Goal: Information Seeking & Learning: Learn about a topic

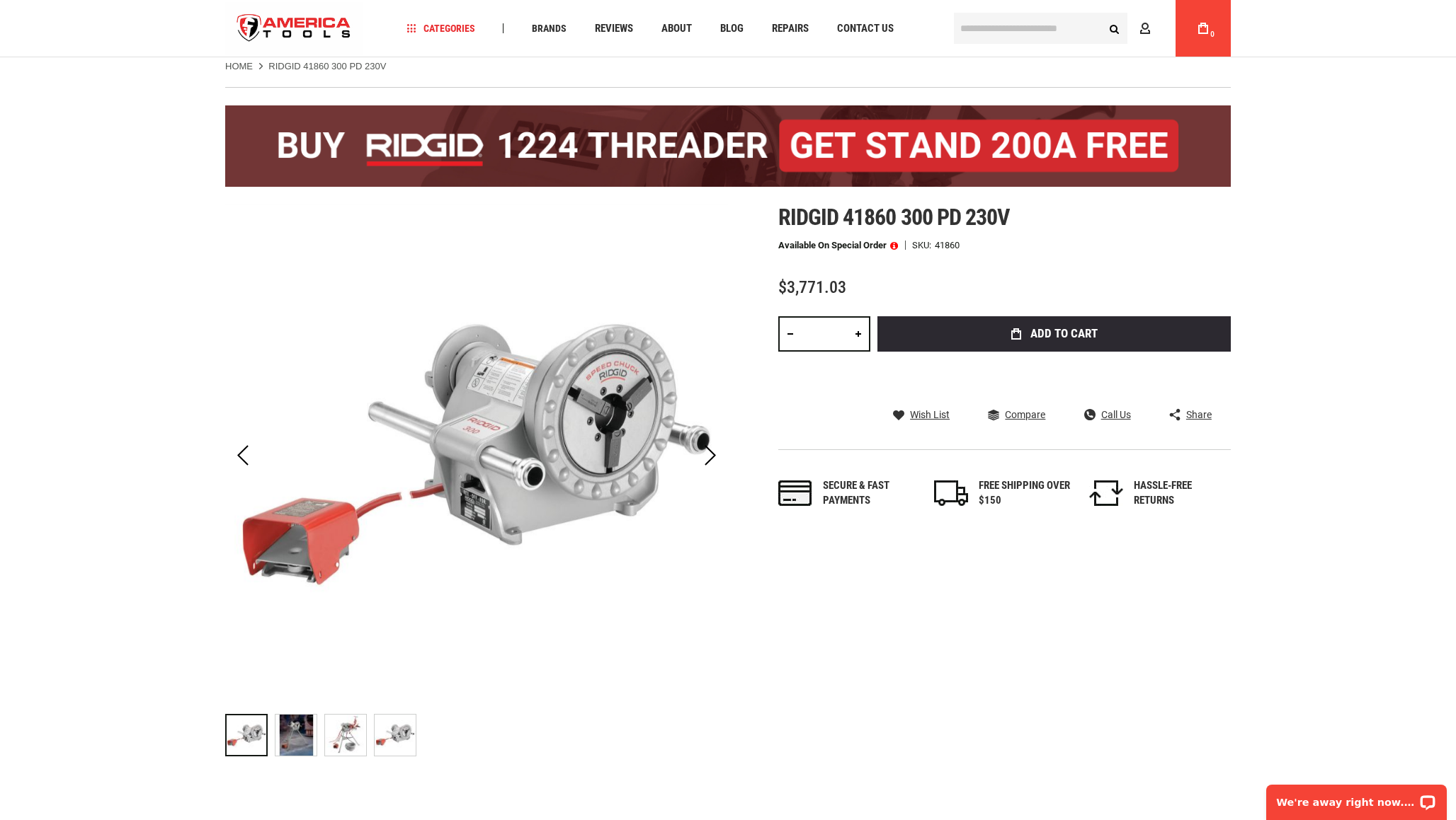
scroll to position [85, 0]
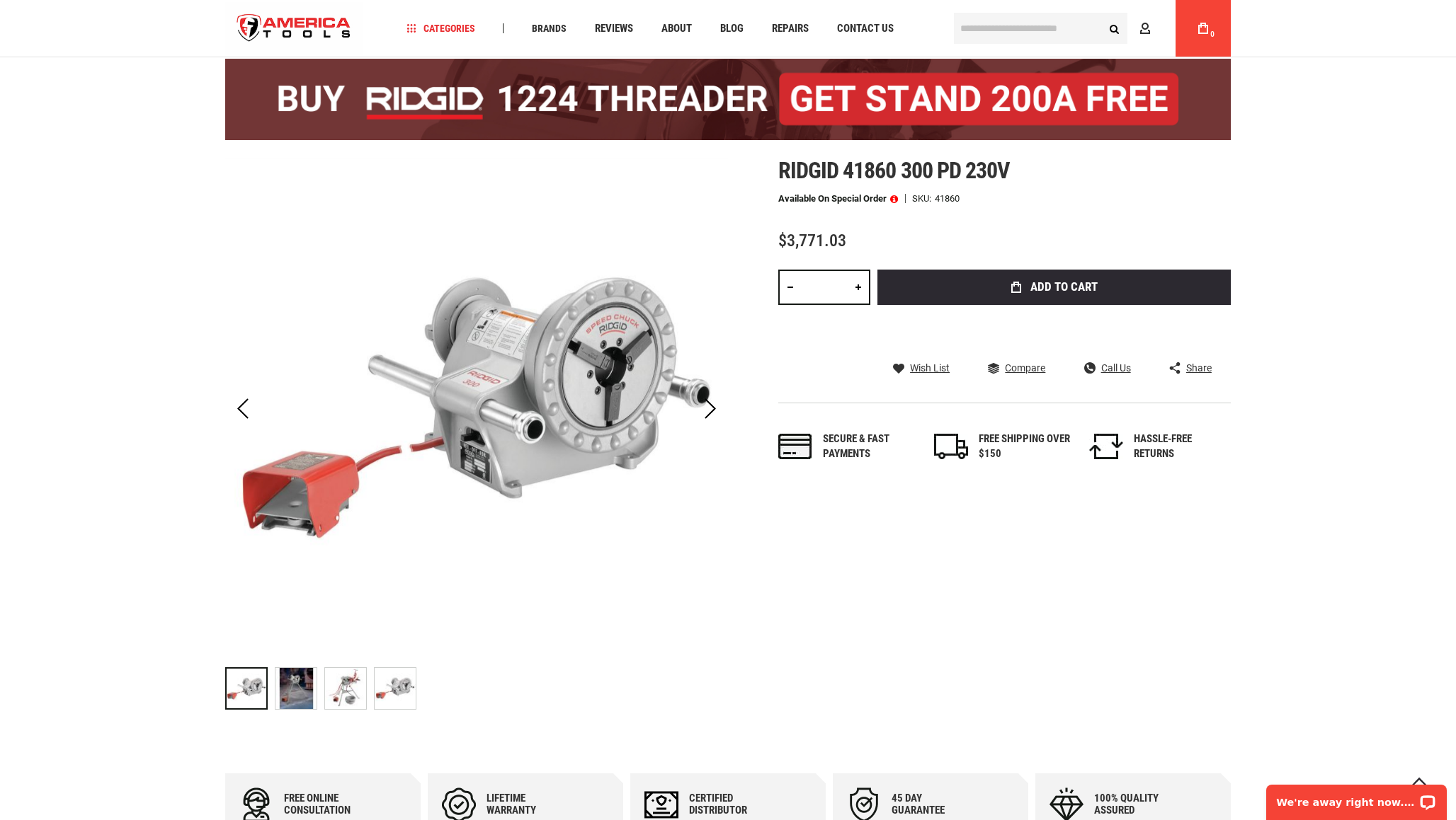
click at [363, 687] on img "RIDGID 41860 300 PD 230V" at bounding box center [346, 689] width 41 height 41
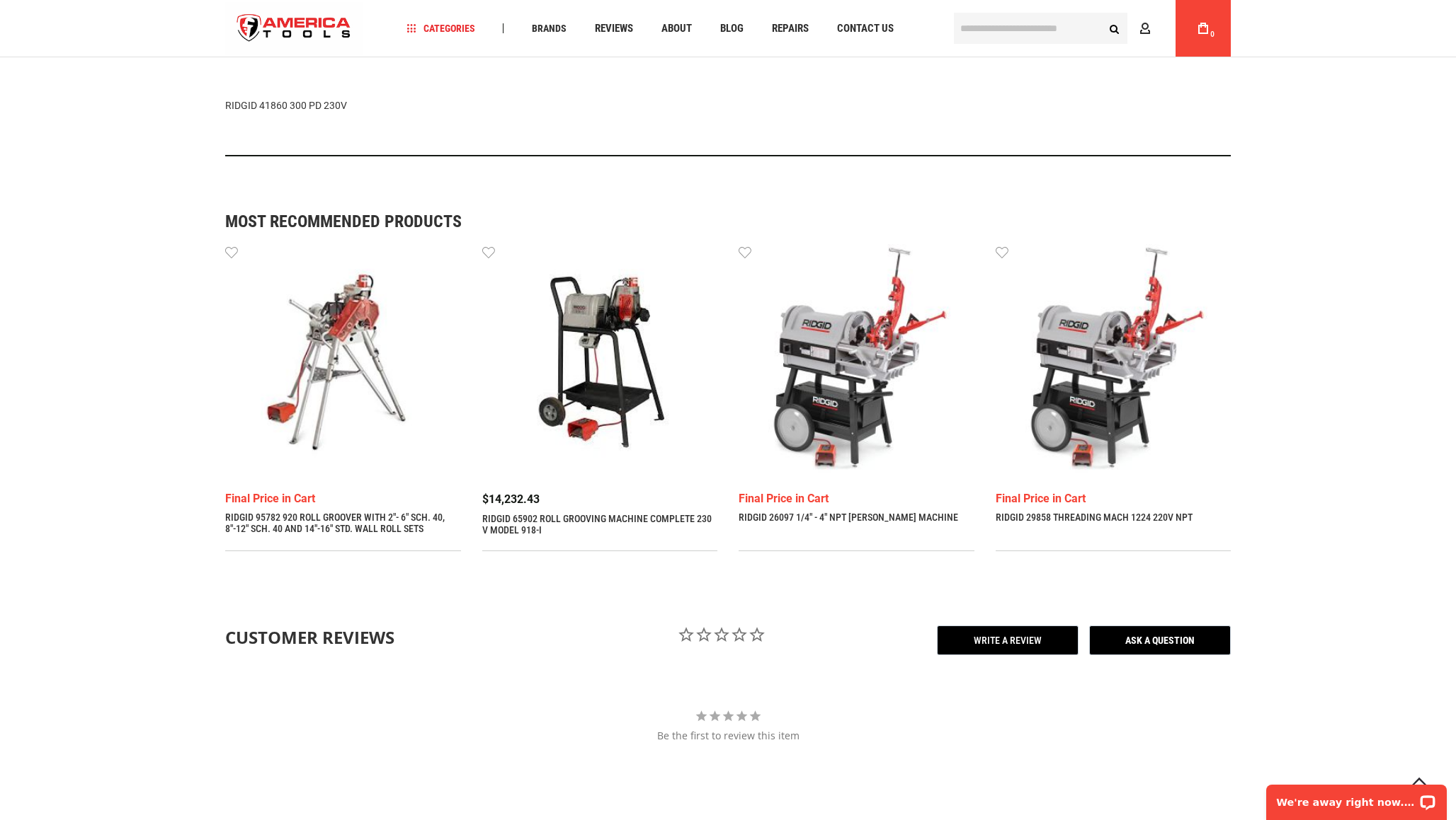
scroll to position [1401, 0]
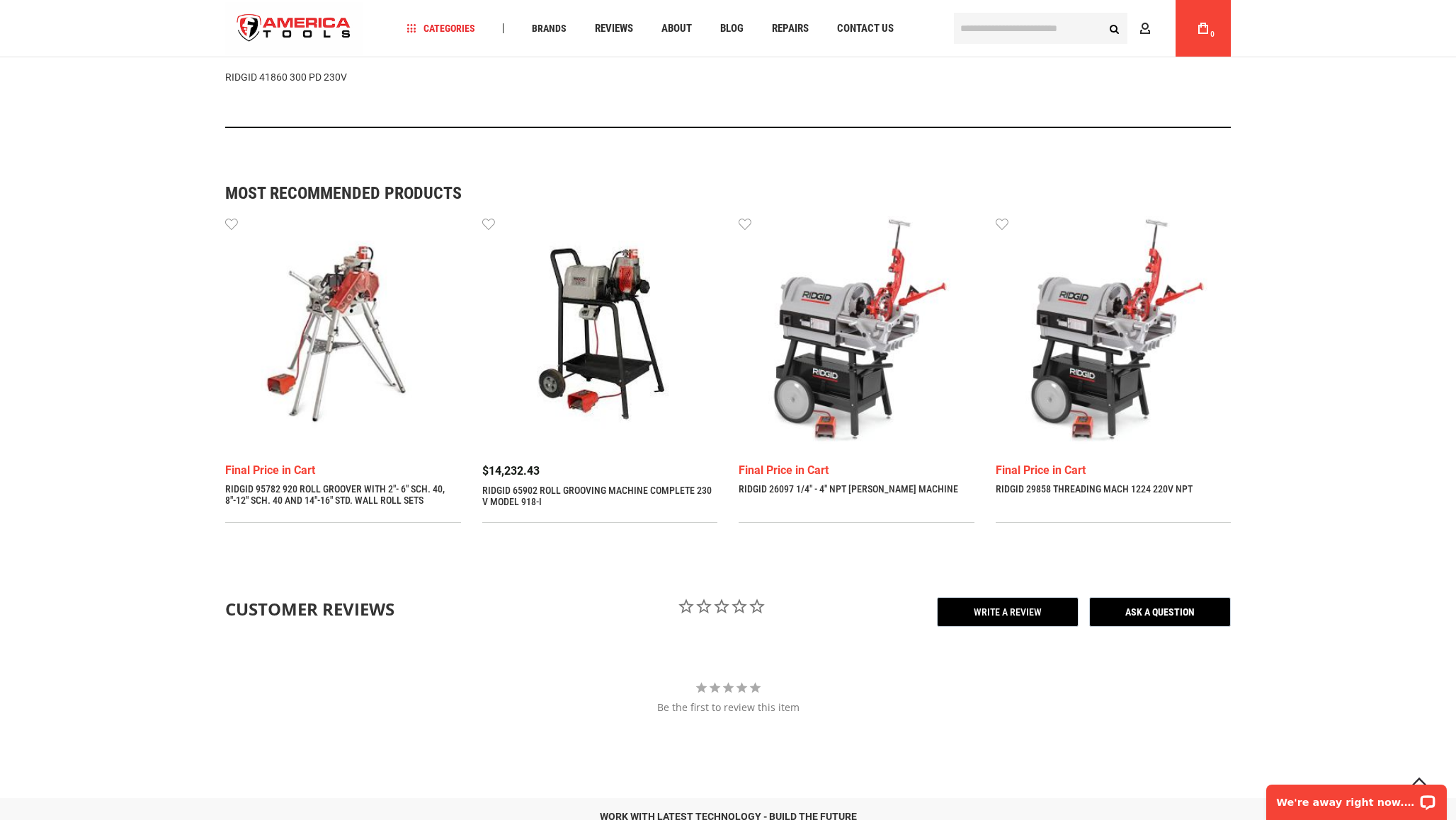
click at [334, 308] on img at bounding box center [343, 333] width 236 height 236
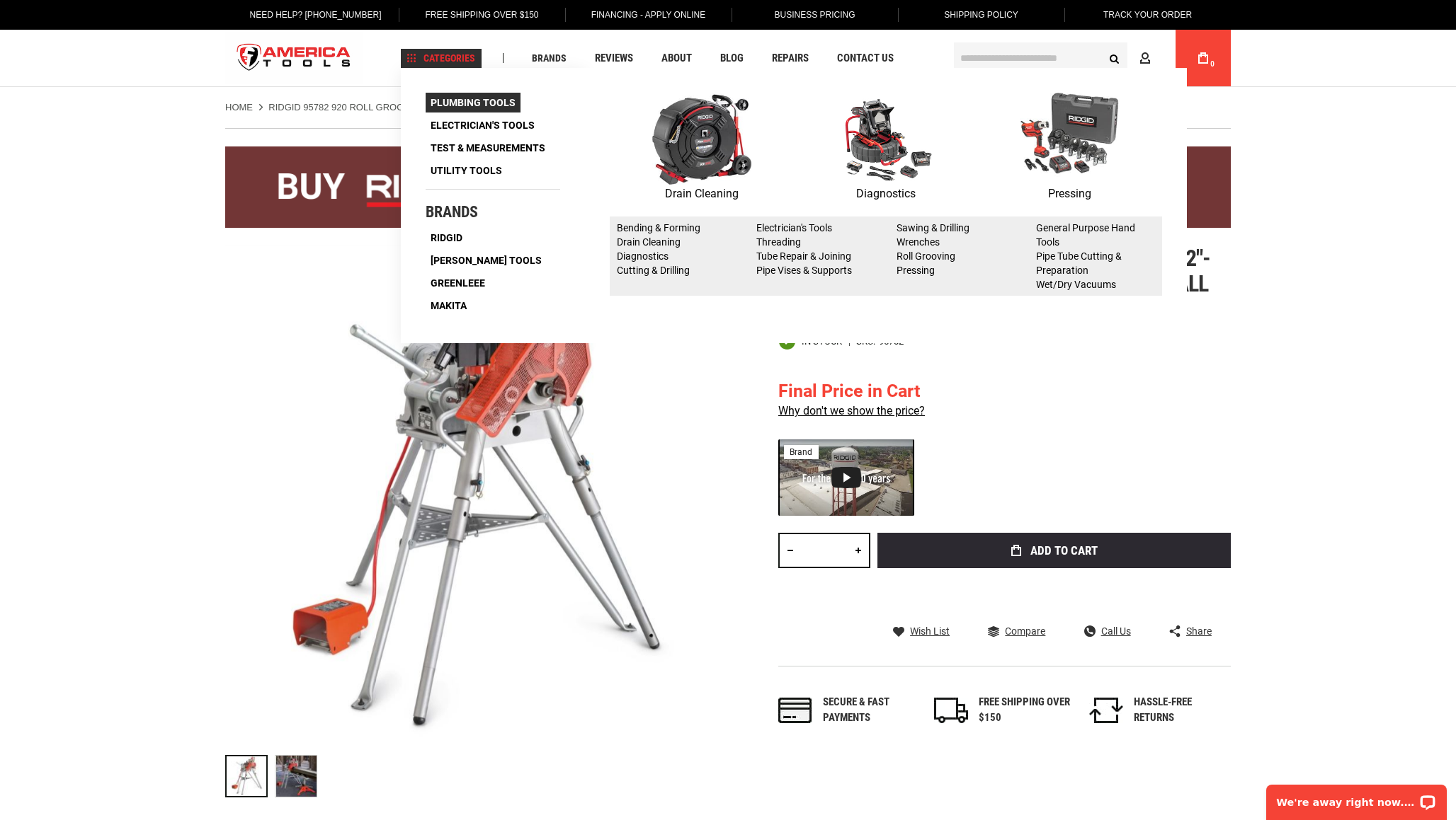
click at [480, 106] on span "Plumbing Tools" at bounding box center [473, 103] width 85 height 10
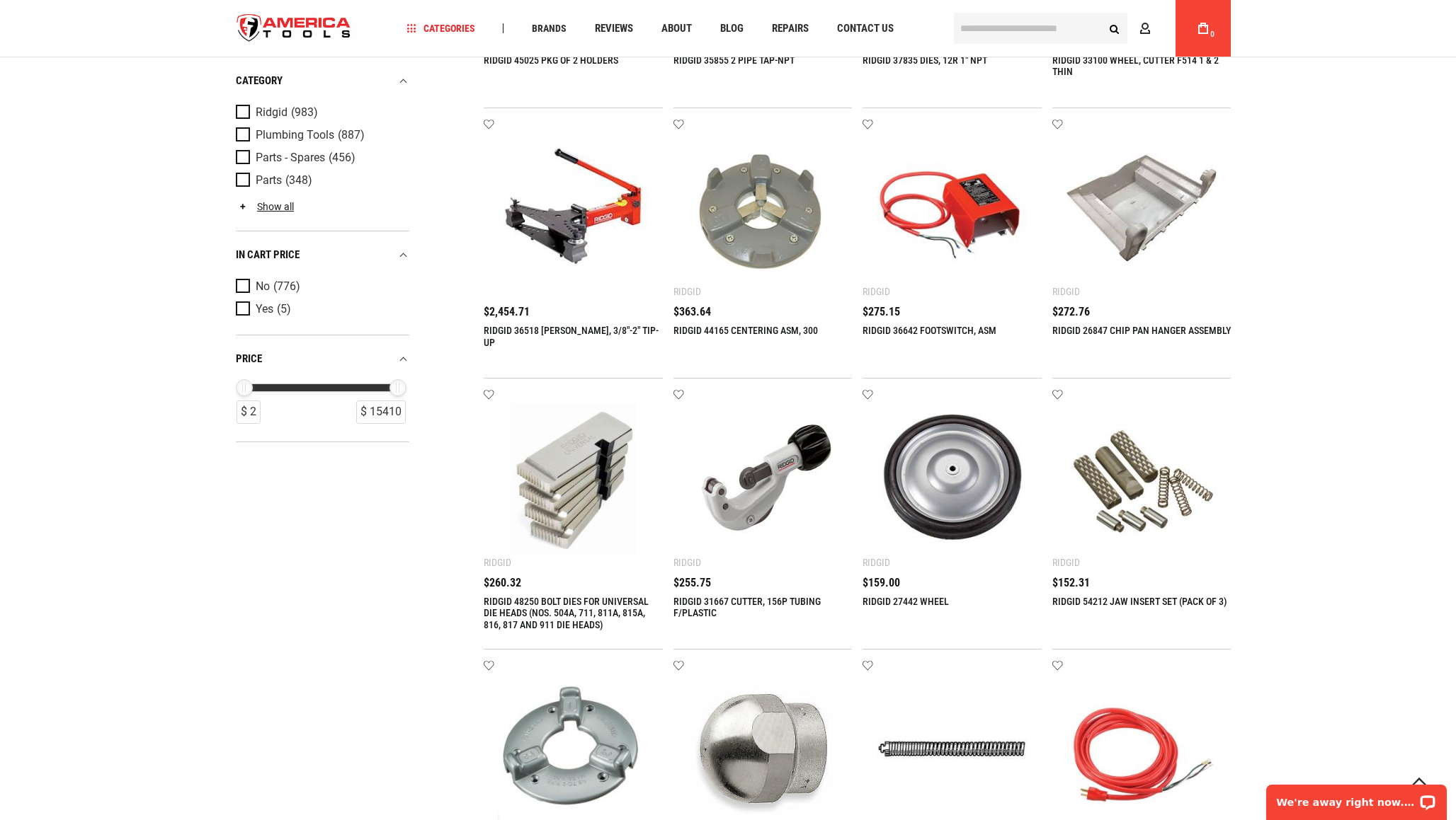
scroll to position [474, 0]
click at [283, 140] on span "Plumbing Tools" at bounding box center [295, 135] width 78 height 13
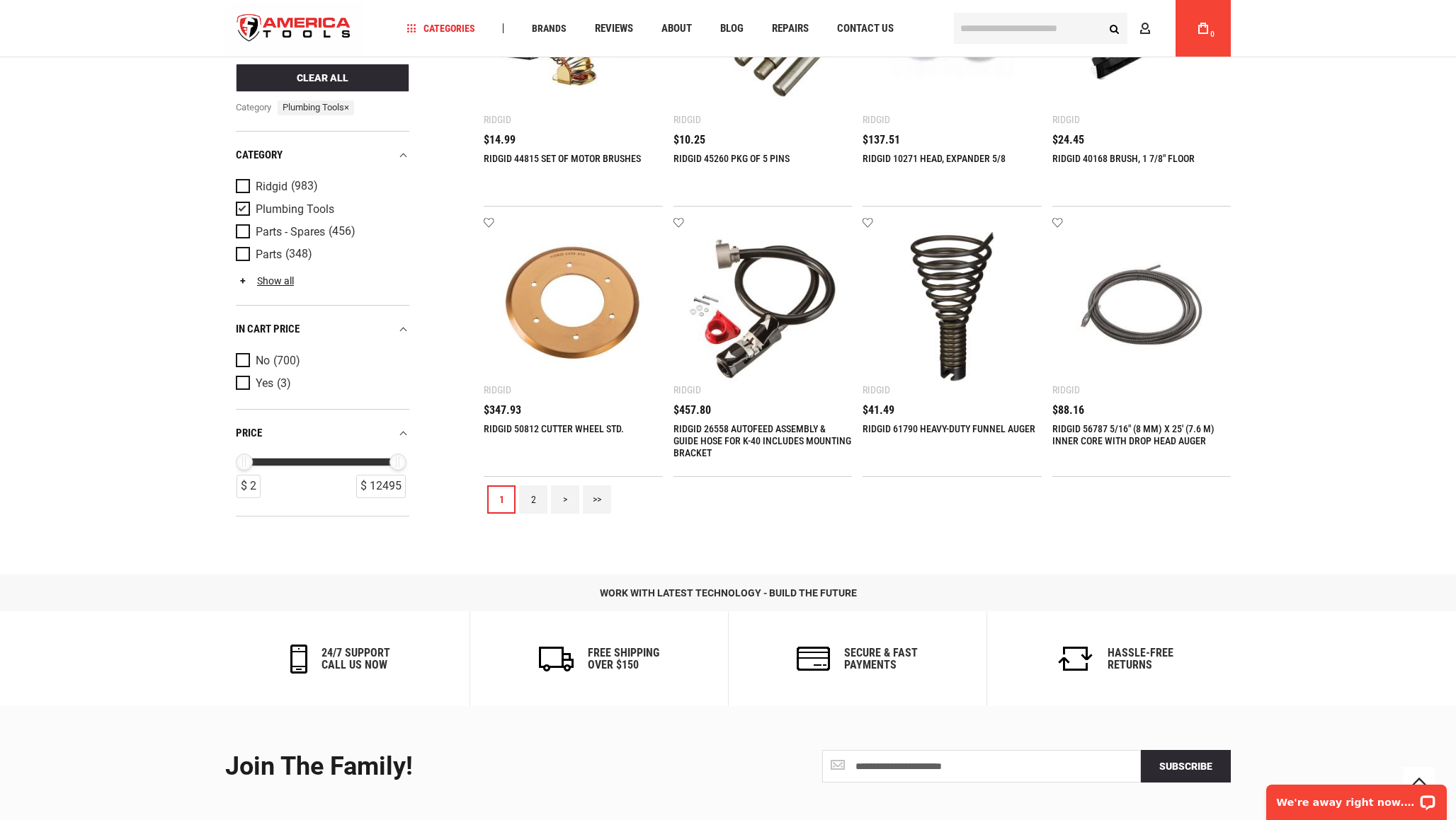
scroll to position [1438, 0]
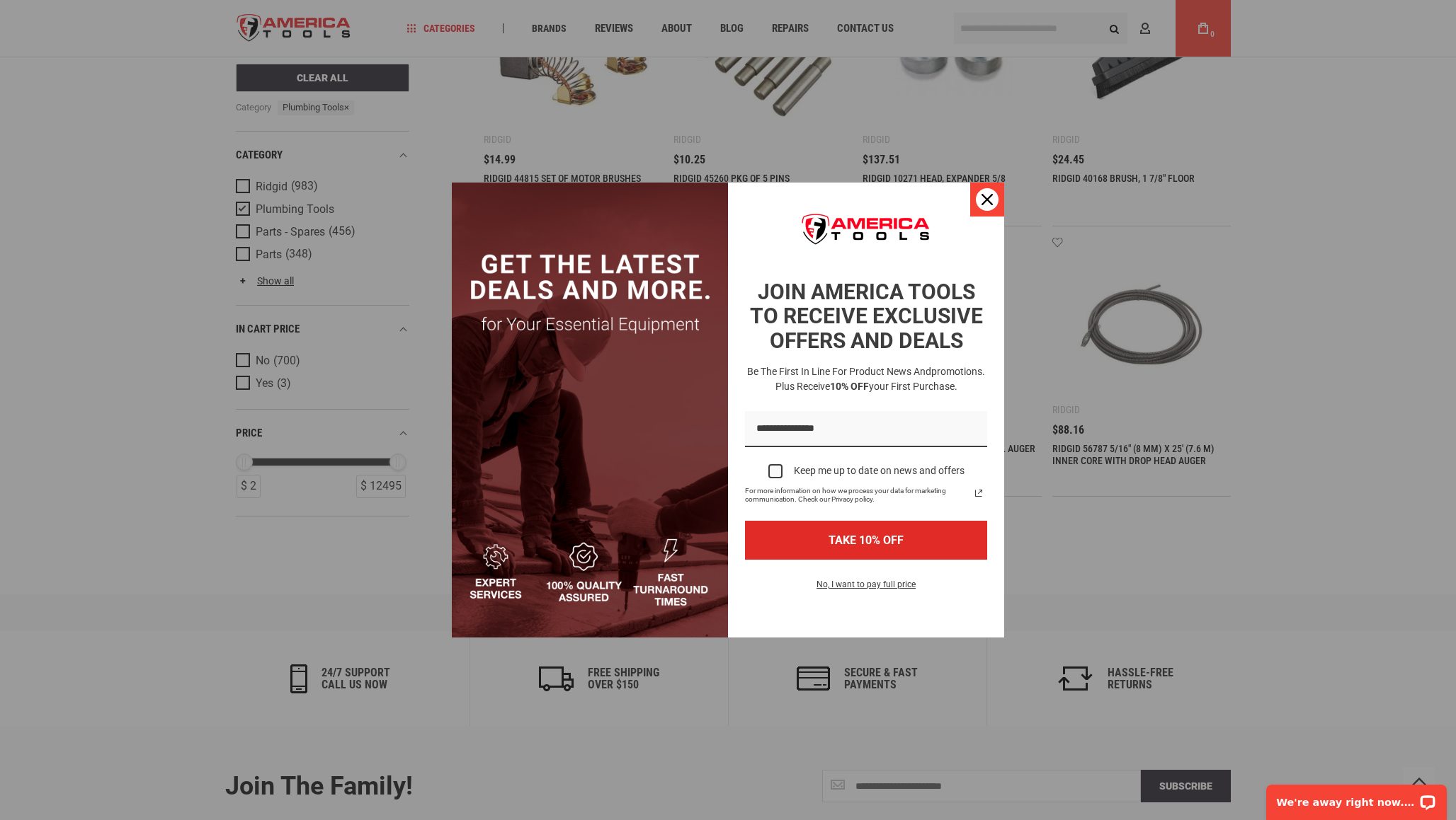
click at [985, 203] on icon "close icon" at bounding box center [987, 199] width 11 height 11
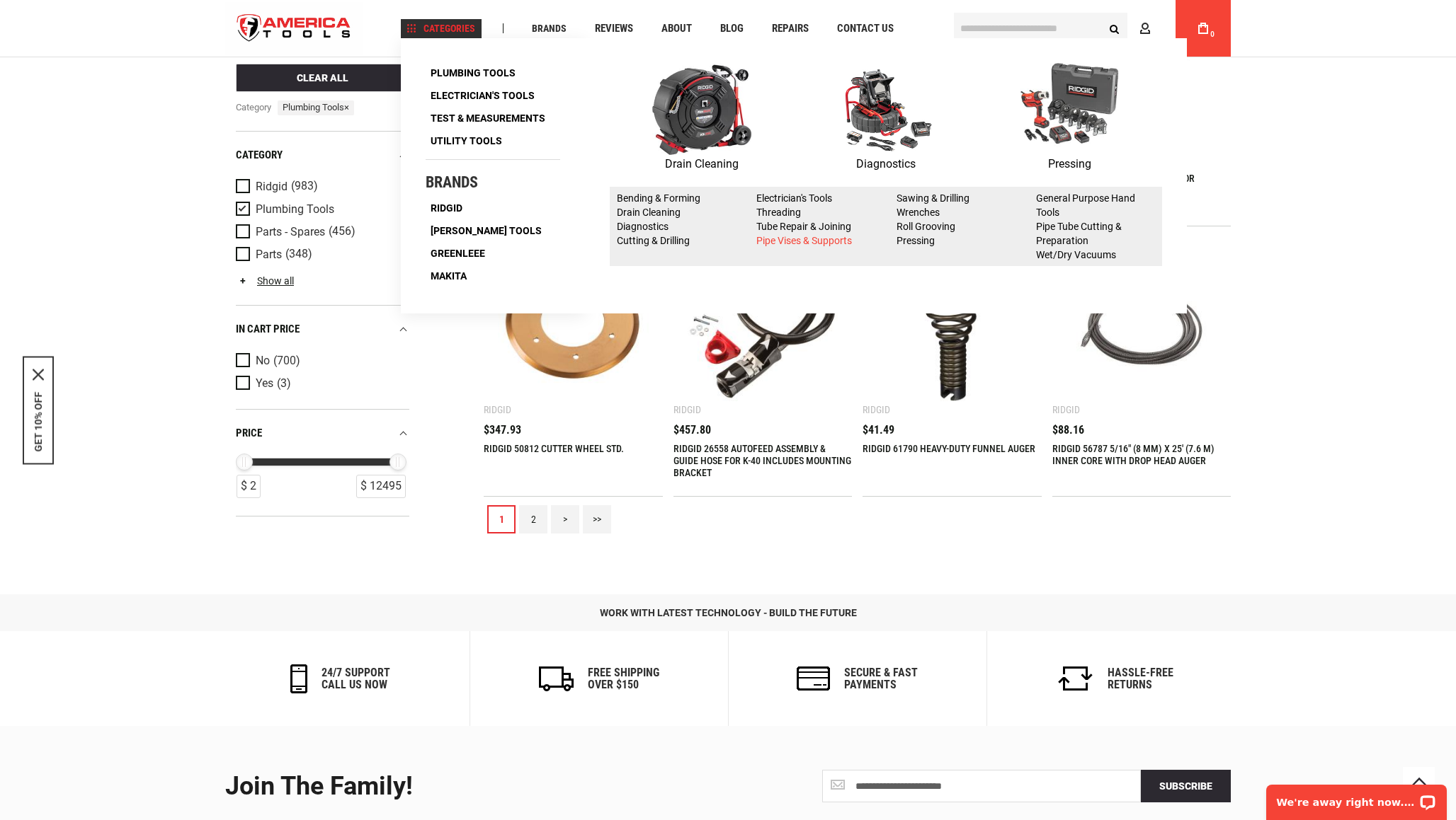
click at [822, 238] on link "Pipe Vises & Supports" at bounding box center [804, 241] width 95 height 11
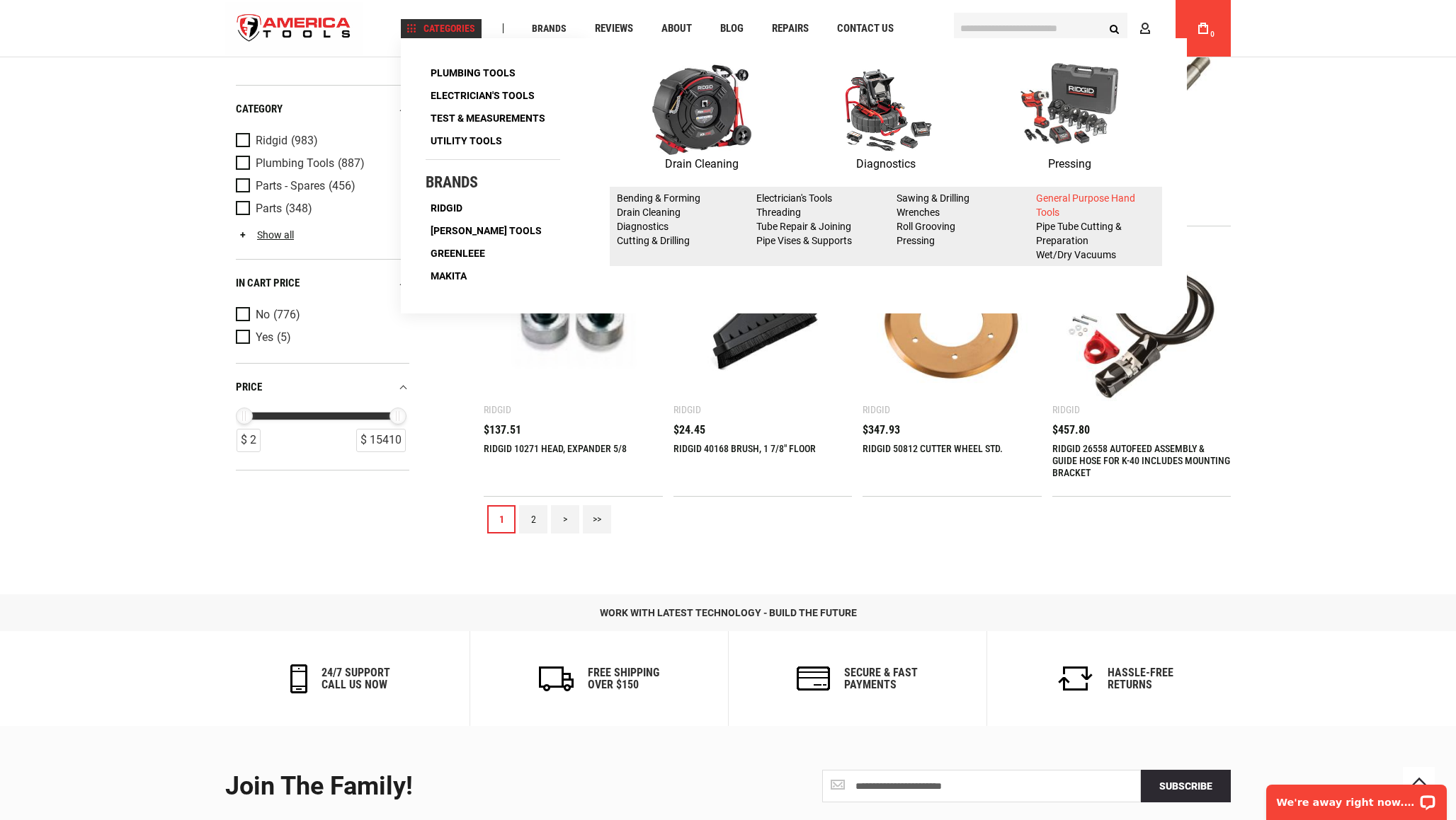
click at [1077, 202] on link "General Purpose Hand Tools" at bounding box center [1085, 205] width 99 height 26
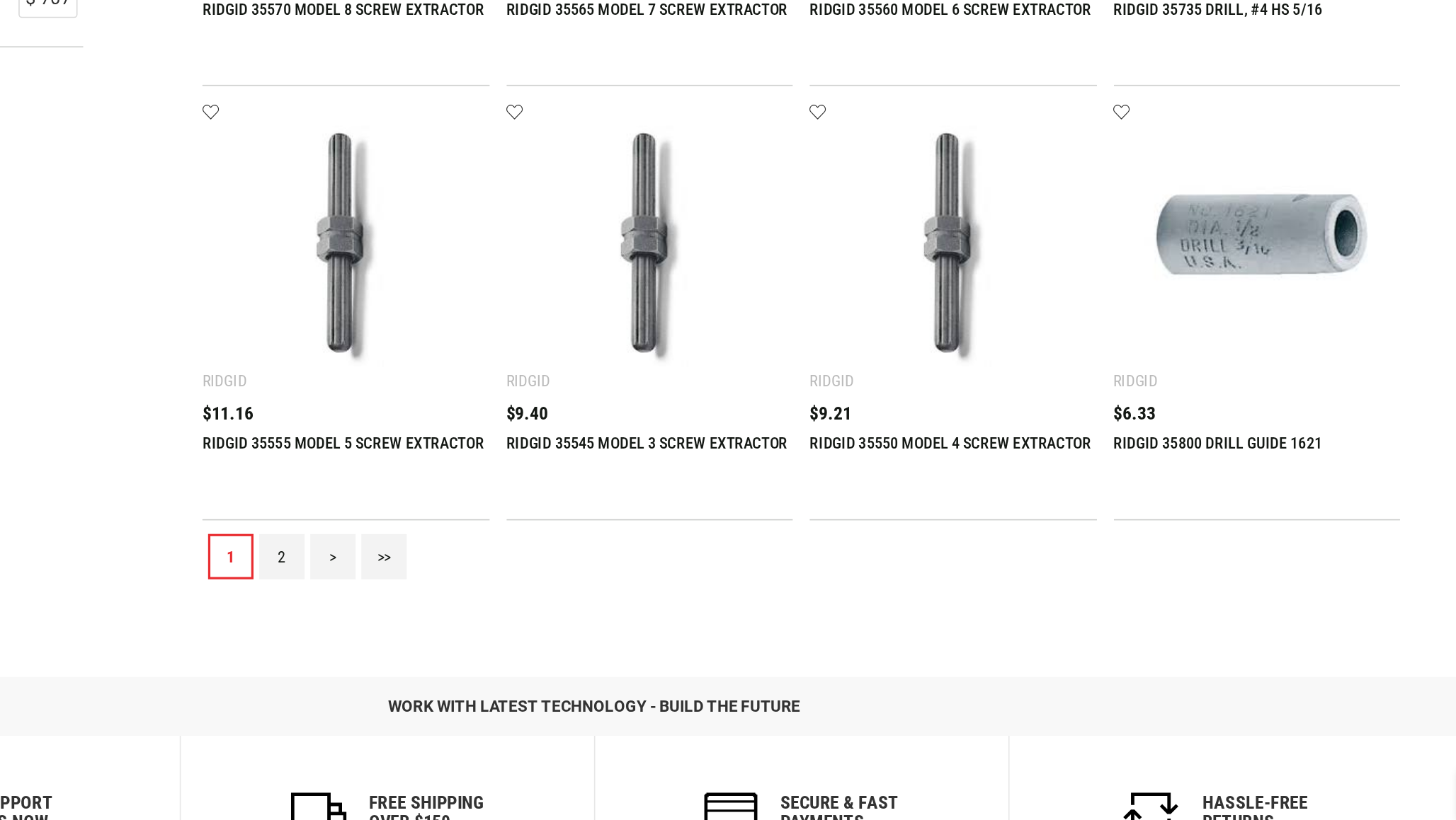
scroll to position [1213, 0]
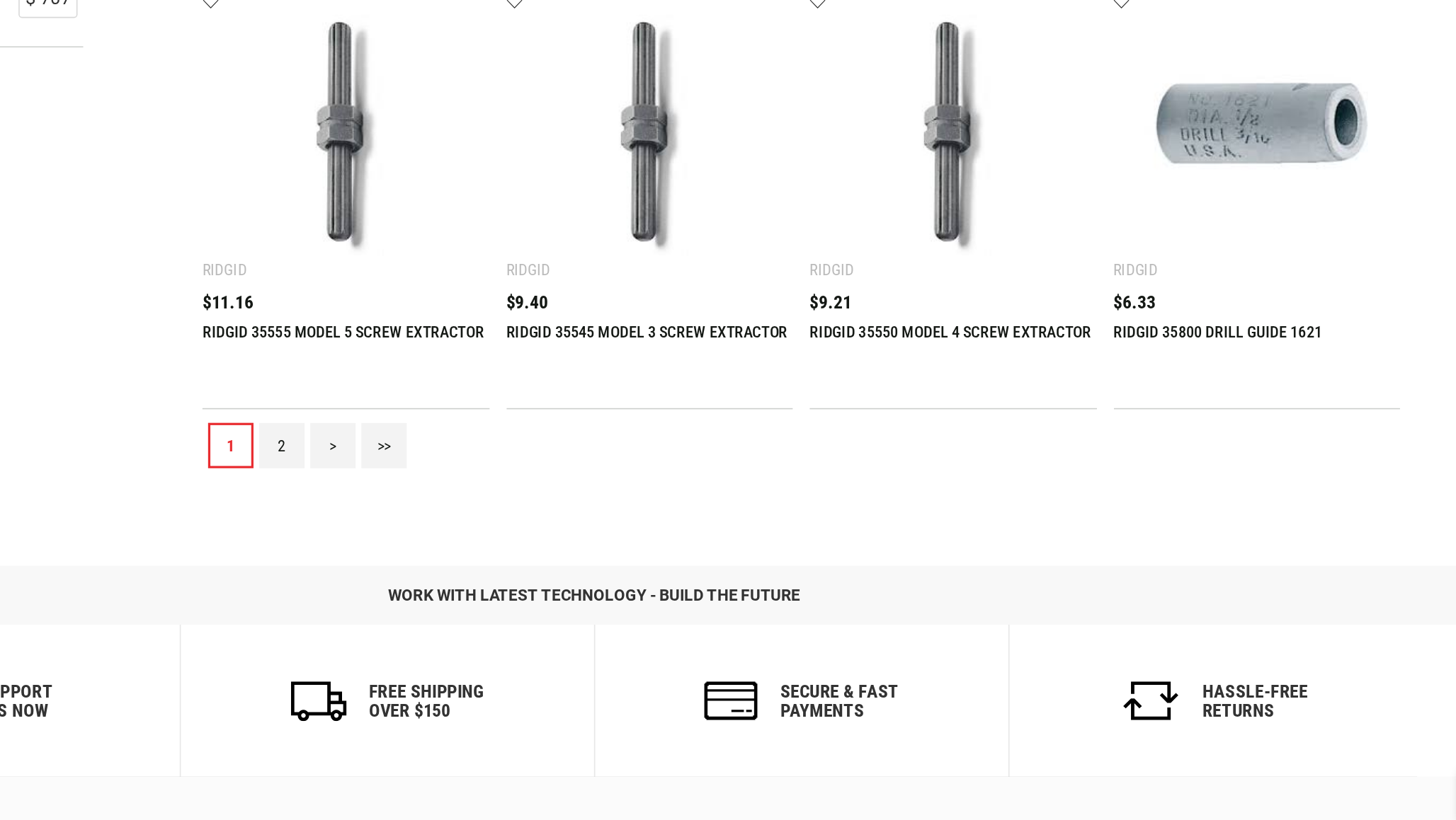
click at [519, 573] on link "2" at bounding box center [533, 587] width 29 height 28
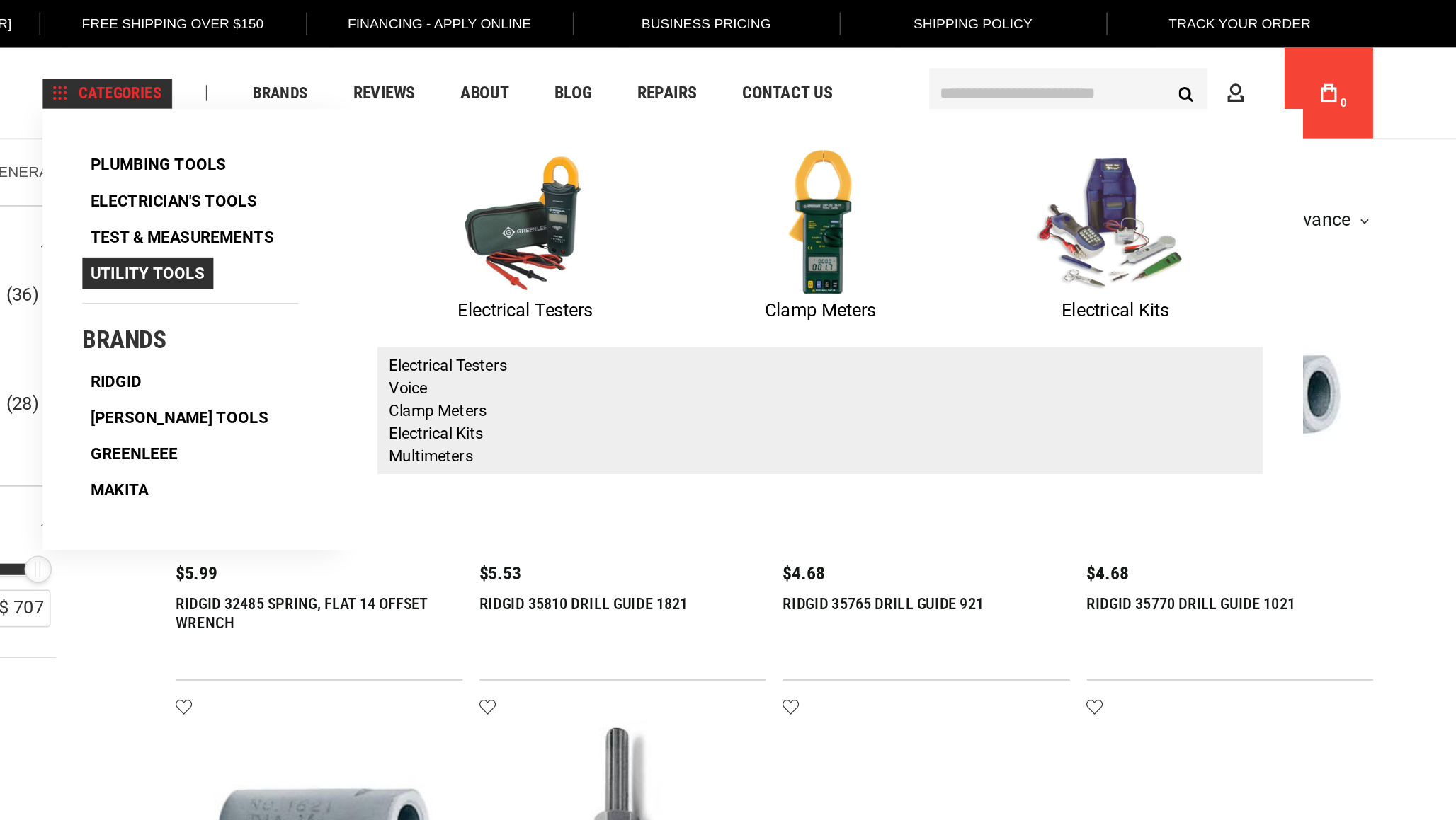
scroll to position [0, 0]
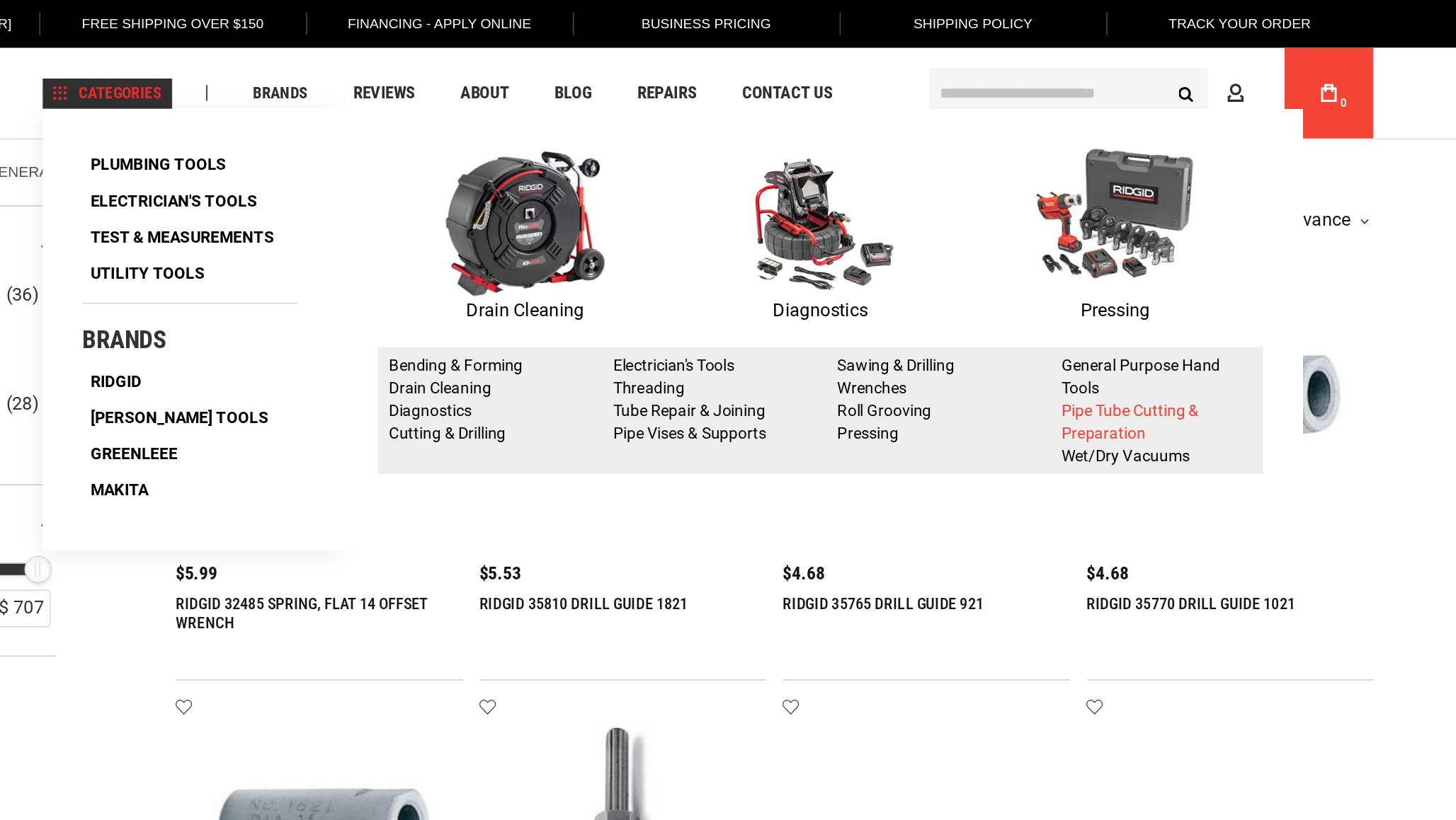
click at [1036, 260] on link "Pipe Tube Cutting & Preparation" at bounding box center [1079, 264] width 86 height 26
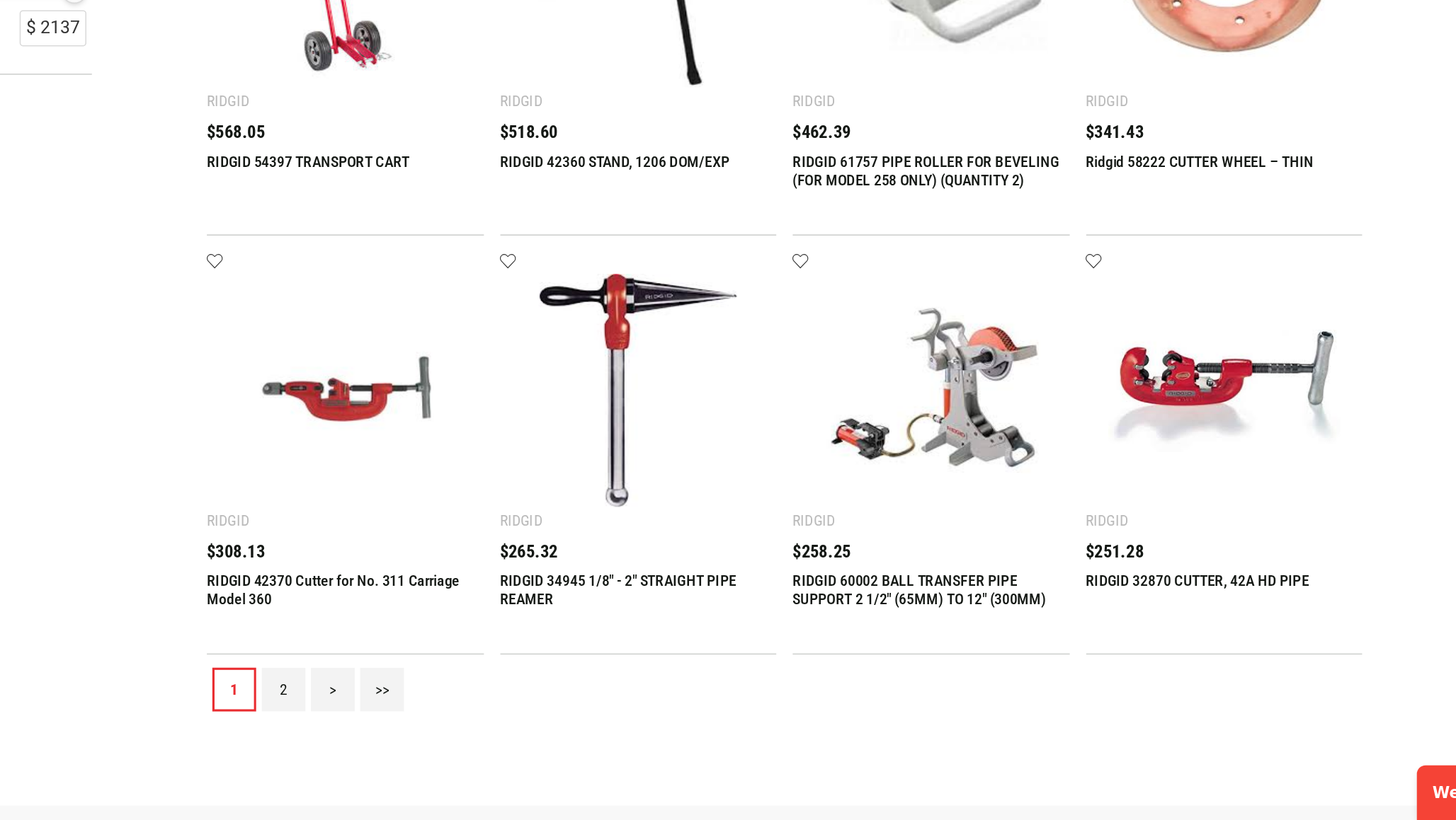
scroll to position [1063, 0]
click at [519, 722] on link "2" at bounding box center [533, 736] width 29 height 28
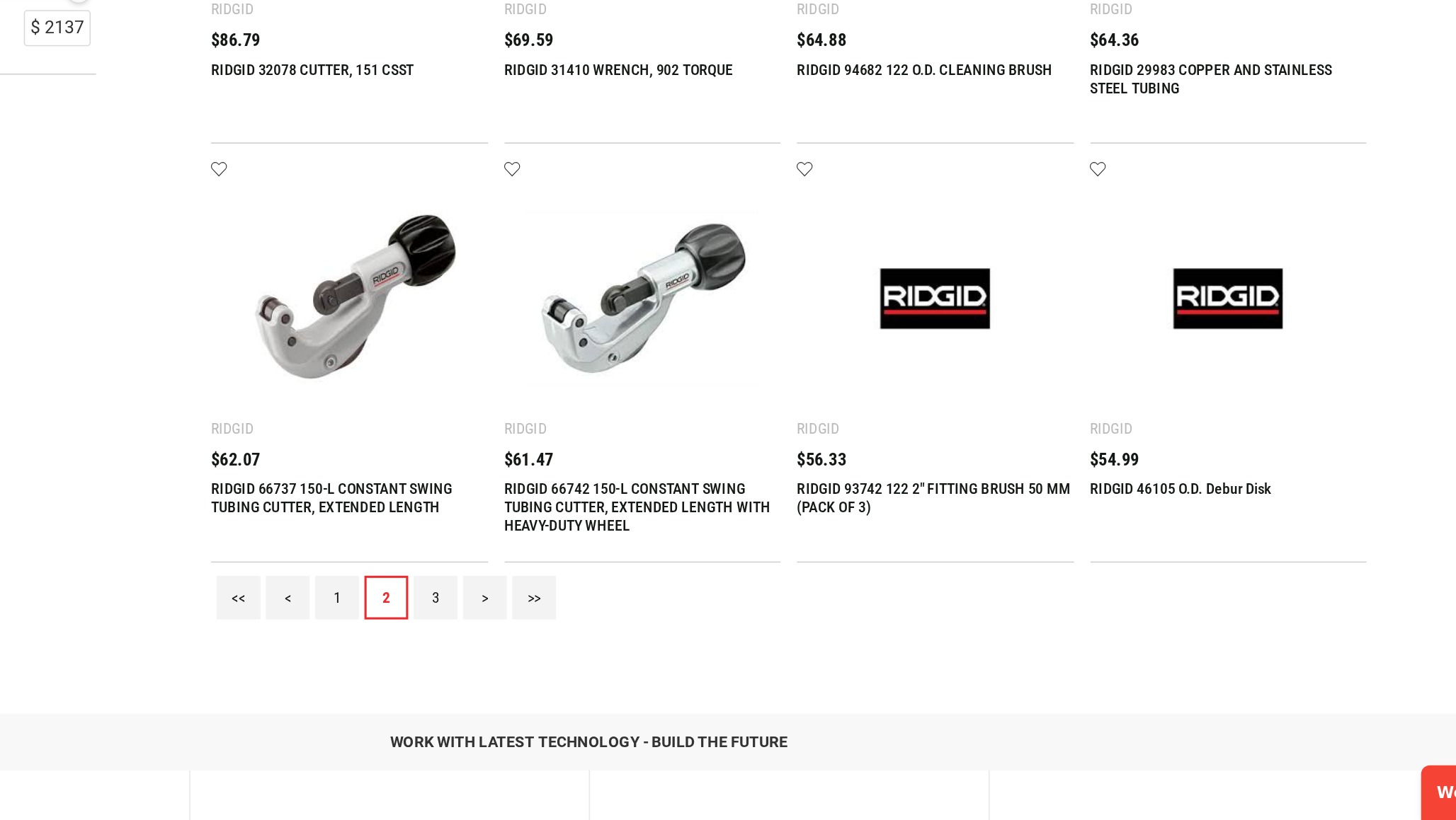
scroll to position [1137, 0]
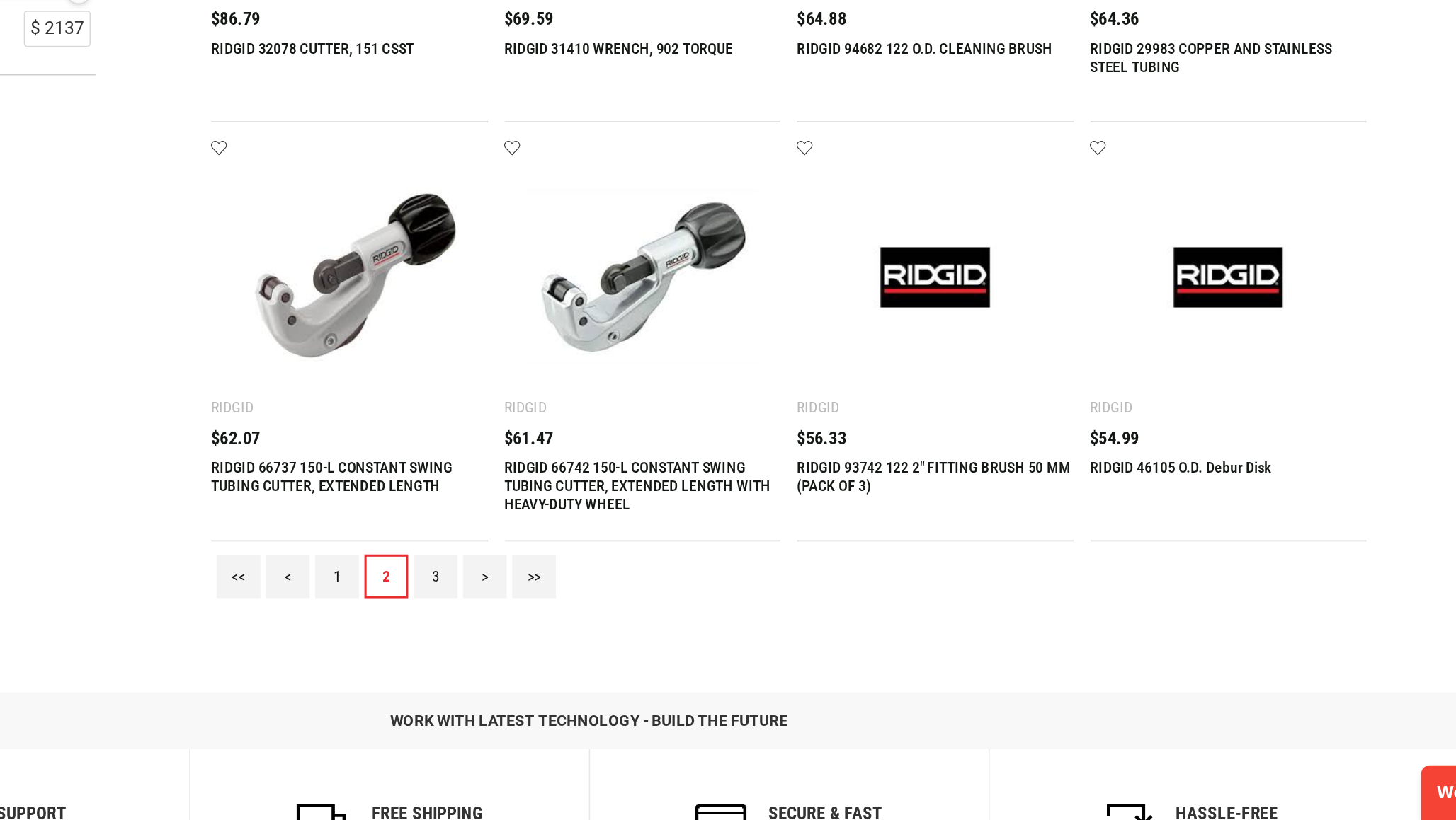
click at [614, 648] on link "3" at bounding box center [629, 663] width 29 height 28
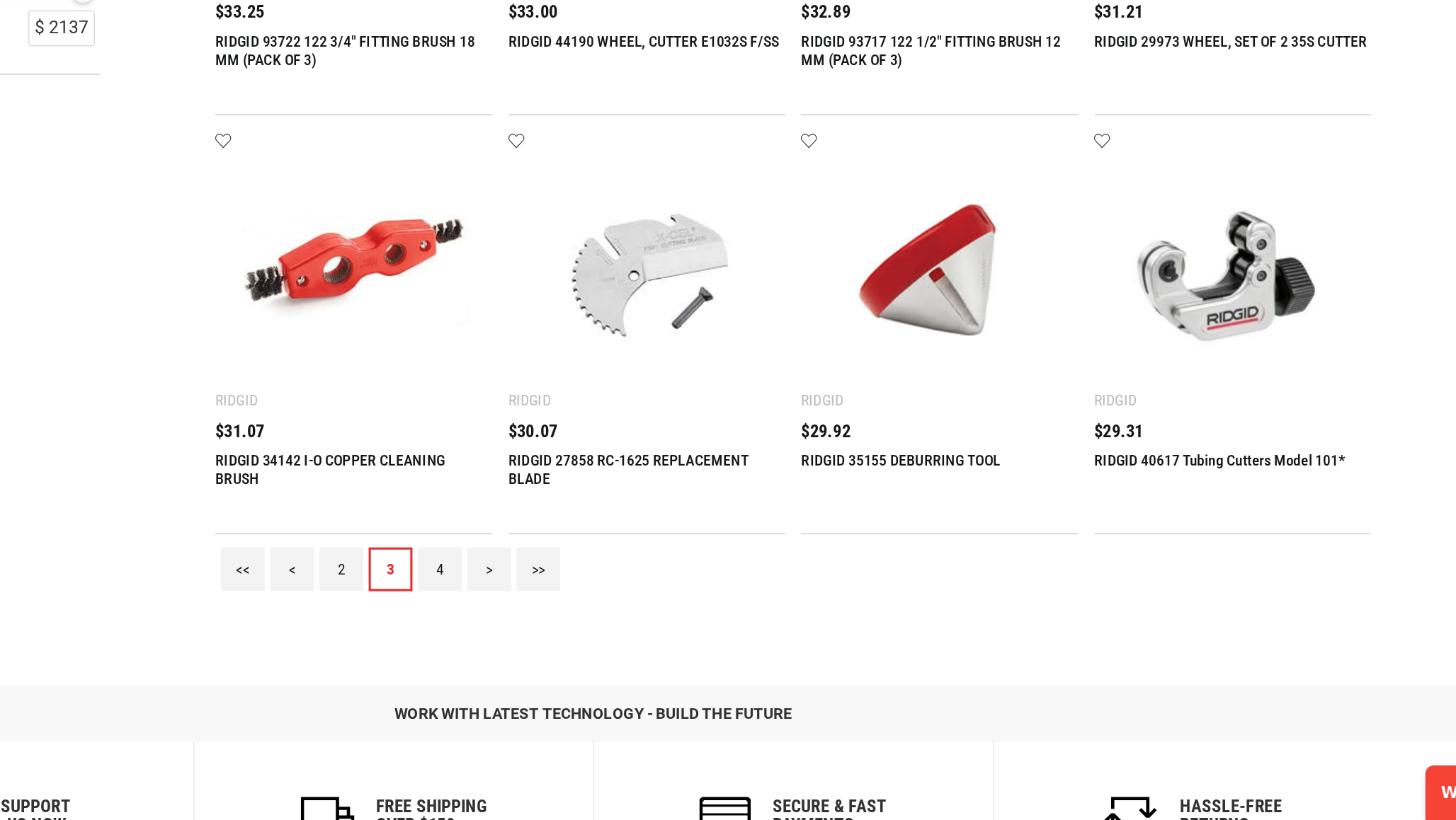
scroll to position [1148, 0]
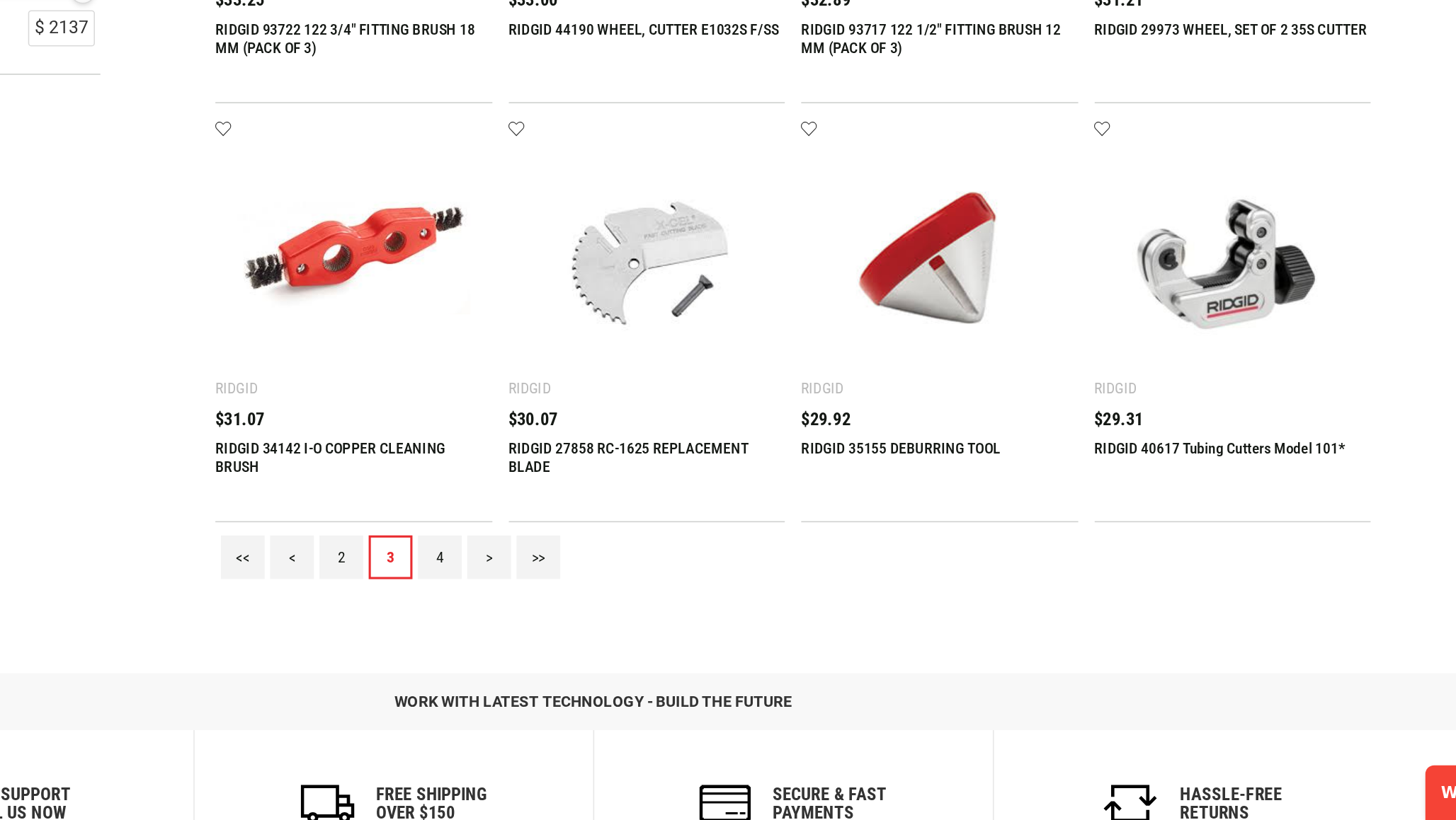
click at [484, 628] on div "<< < 2 3 4 > >>" at bounding box center [857, 650] width 747 height 46
click at [614, 636] on link "4" at bounding box center [629, 650] width 29 height 28
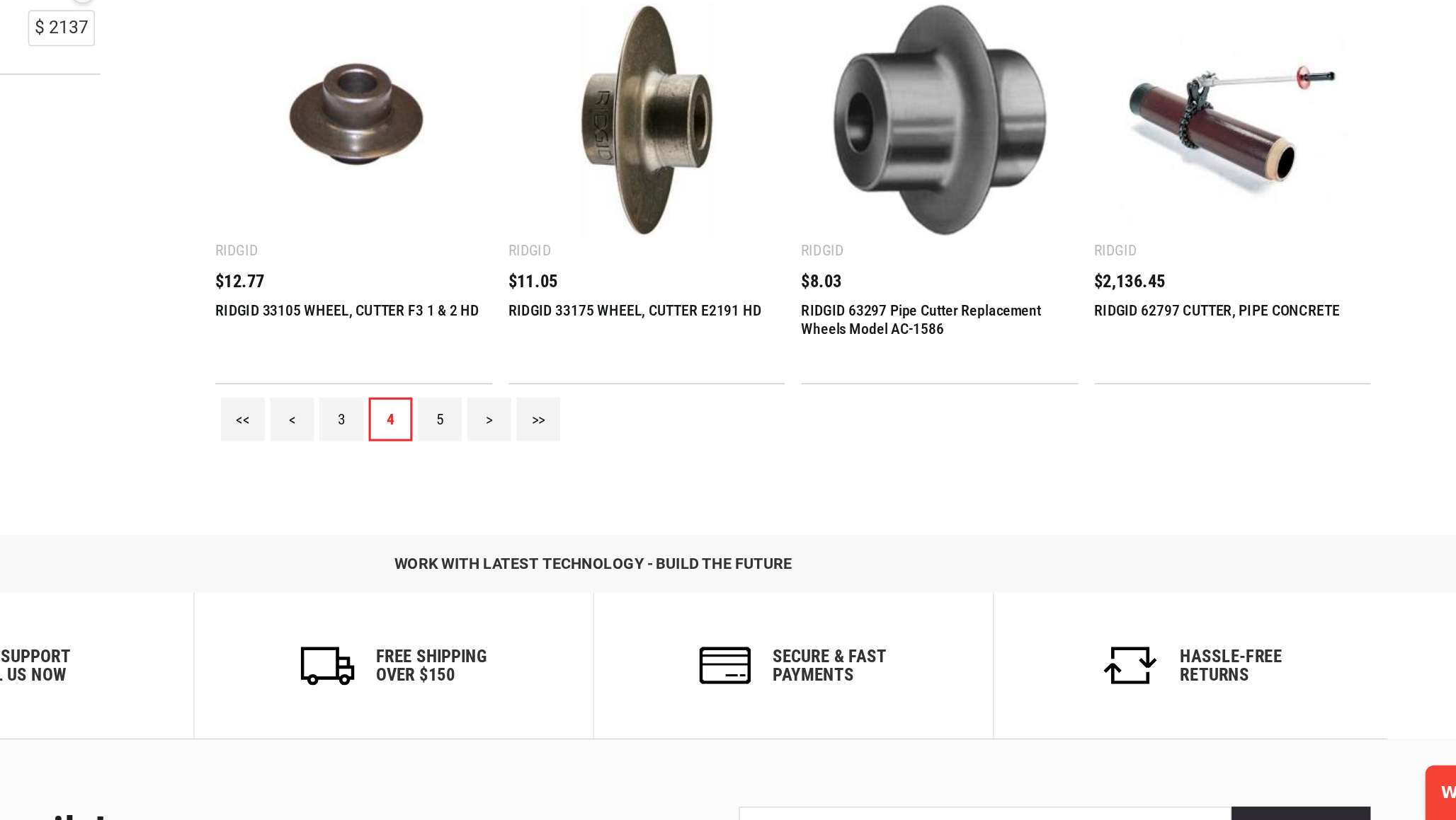
scroll to position [1269, 0]
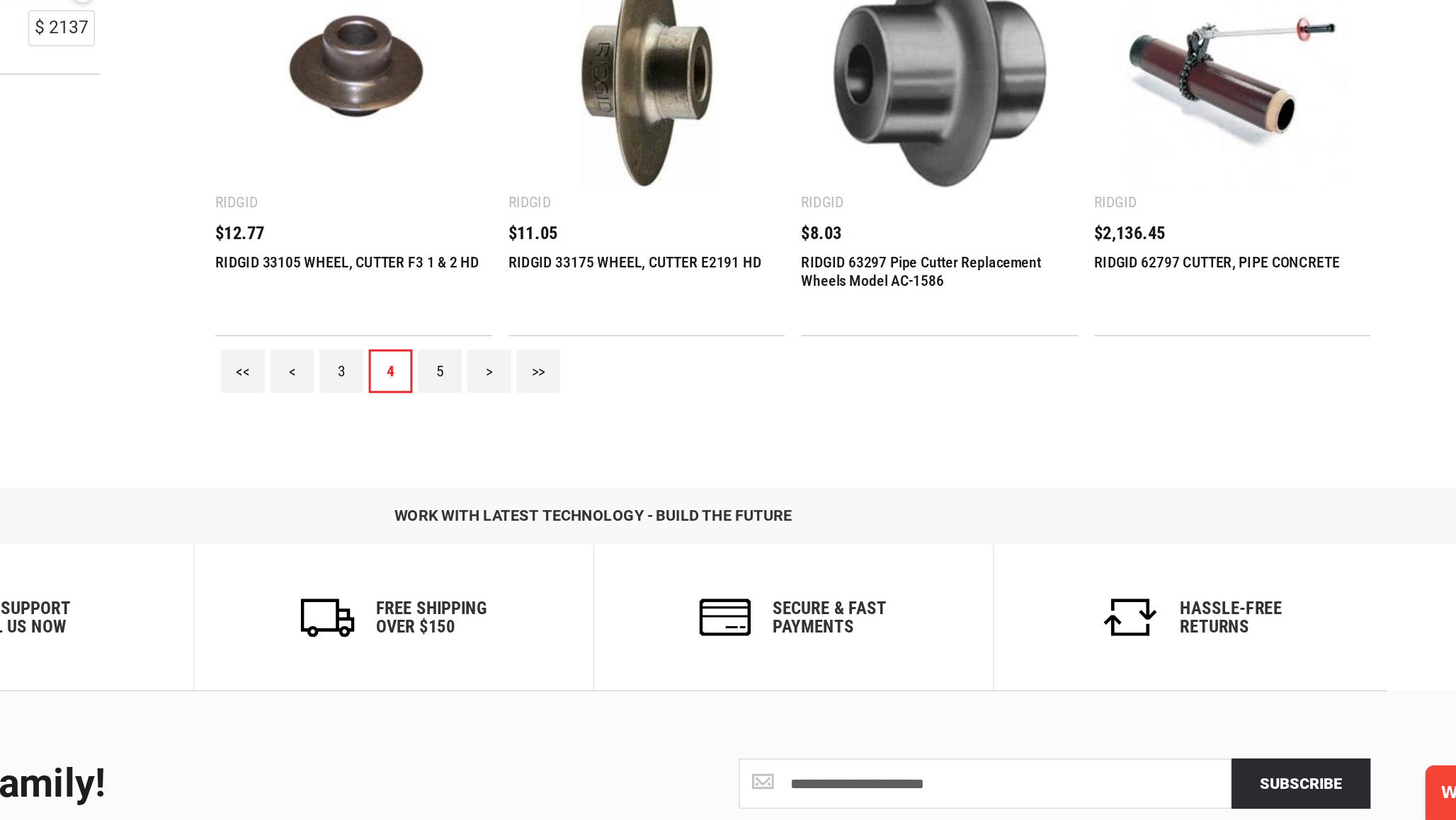
click at [614, 516] on link "5" at bounding box center [629, 530] width 29 height 28
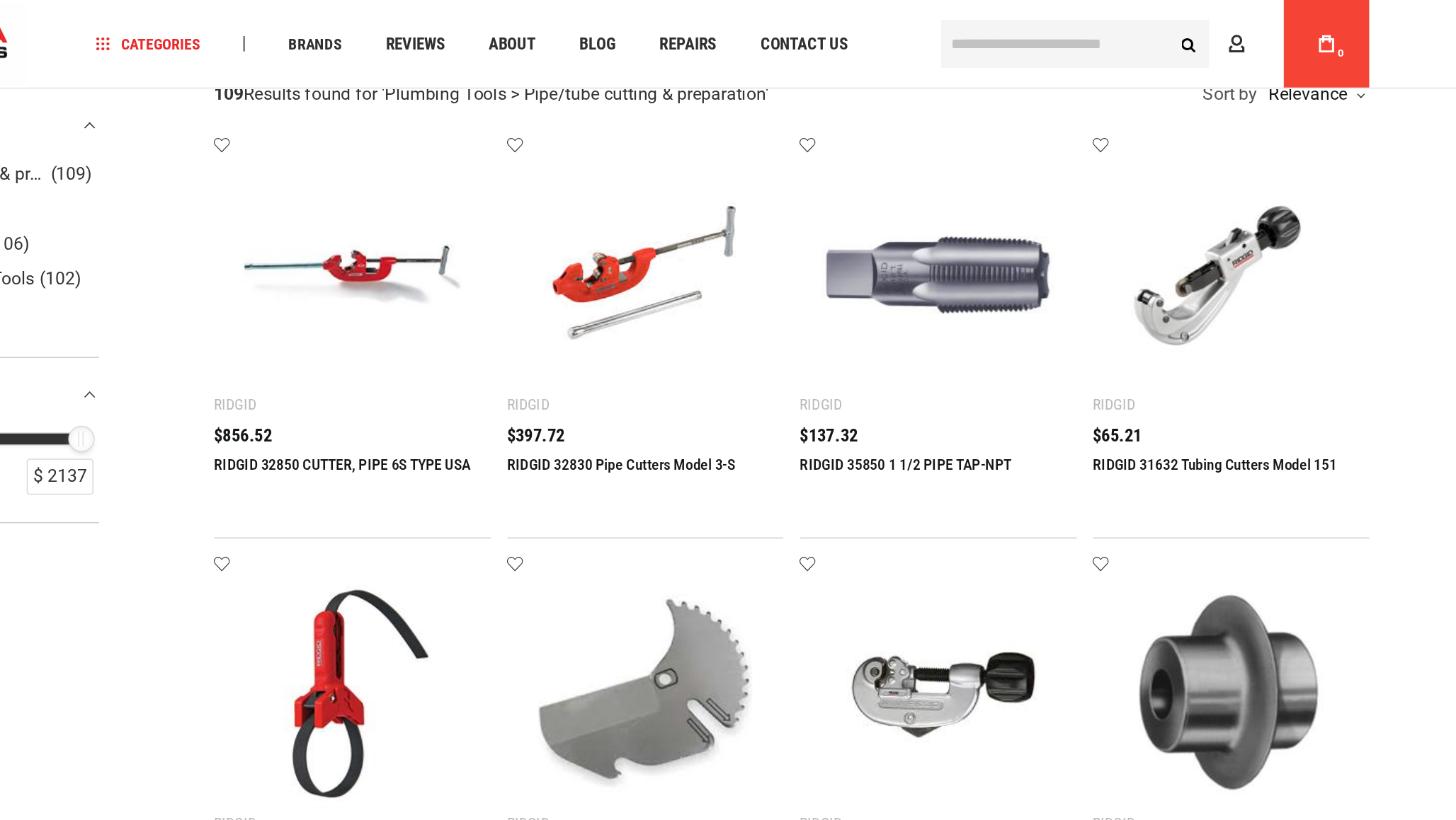
scroll to position [0, 0]
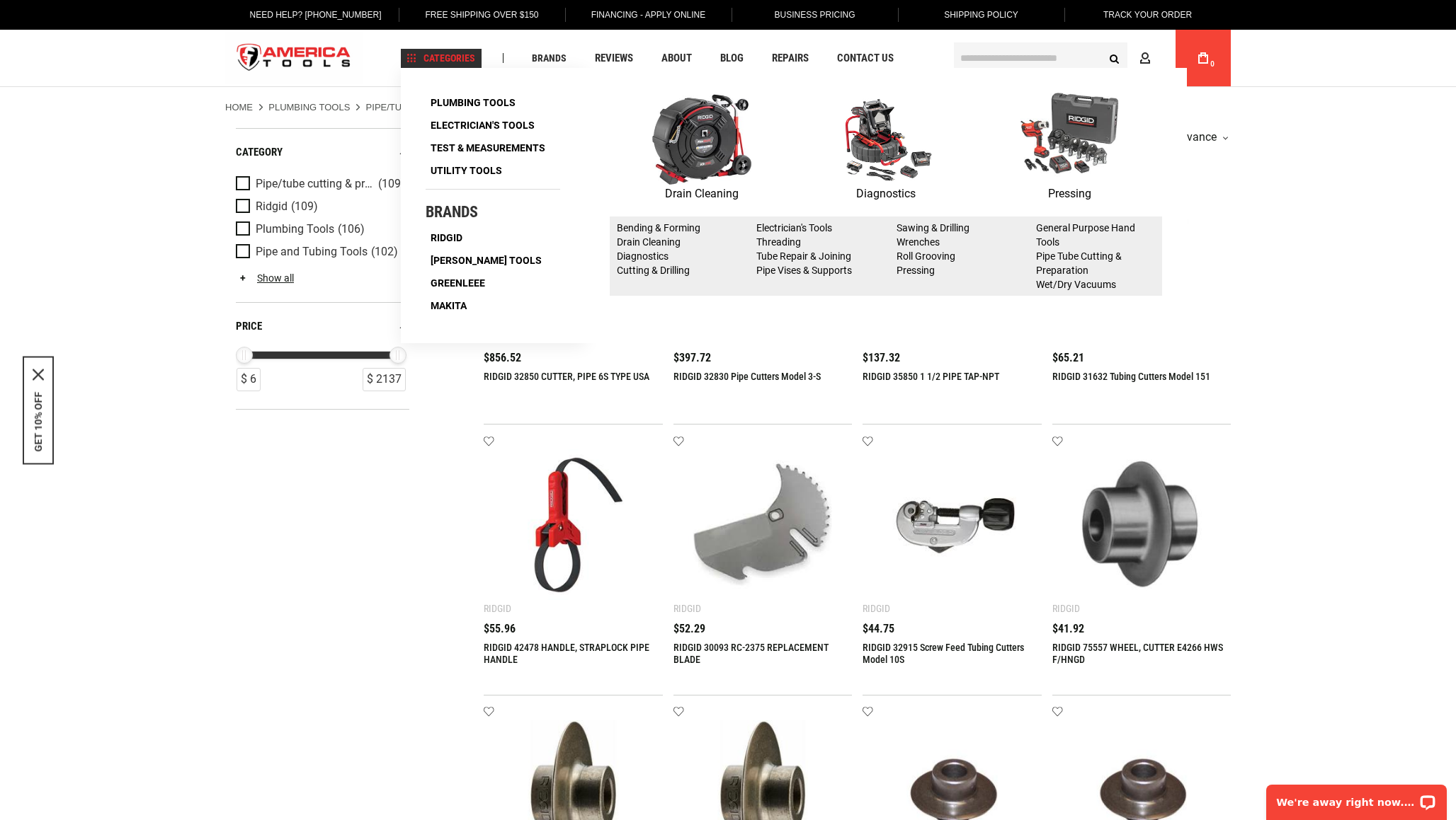
click at [880, 157] on img at bounding box center [885, 138] width 99 height 92
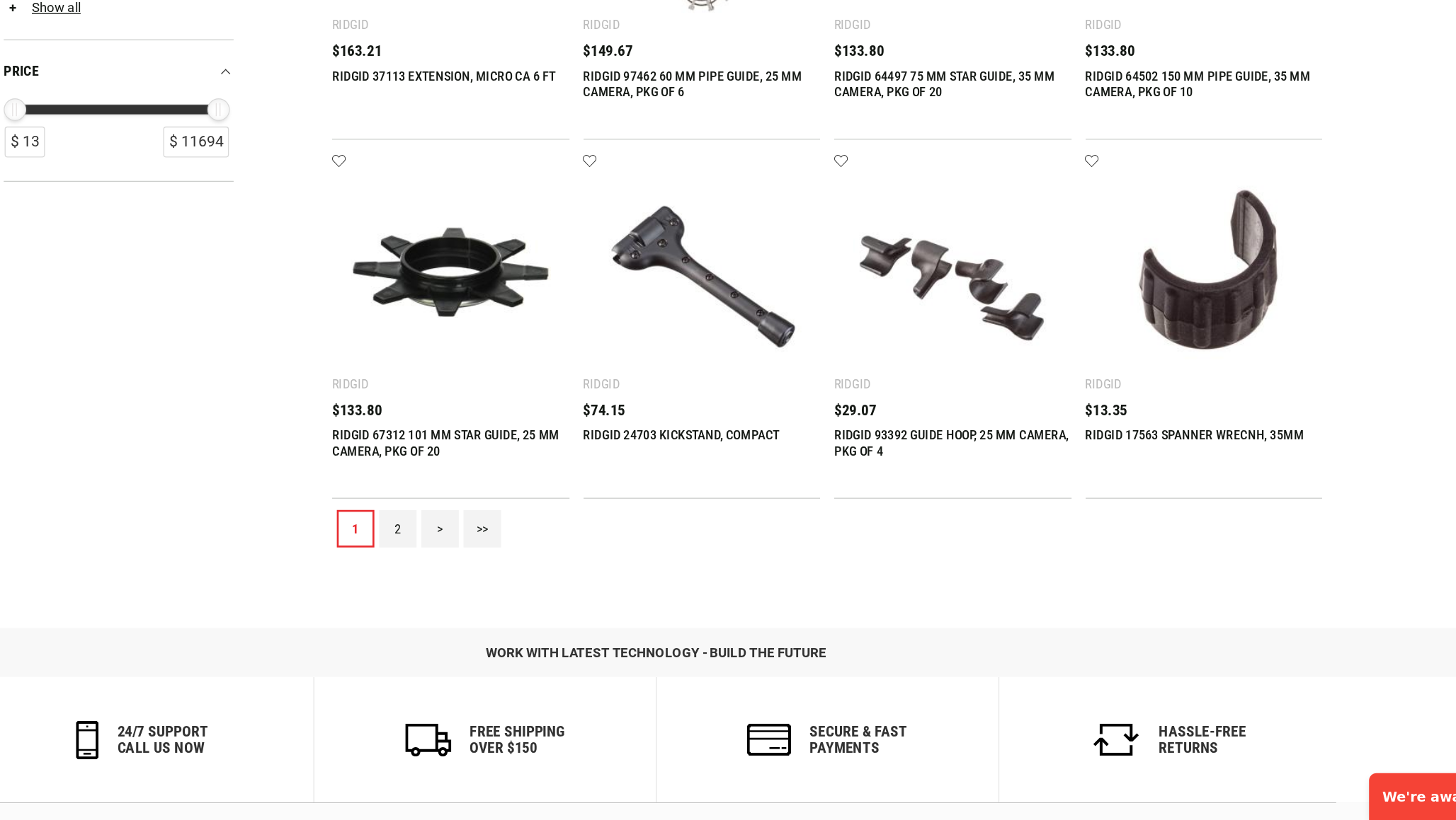
scroll to position [1206, 0]
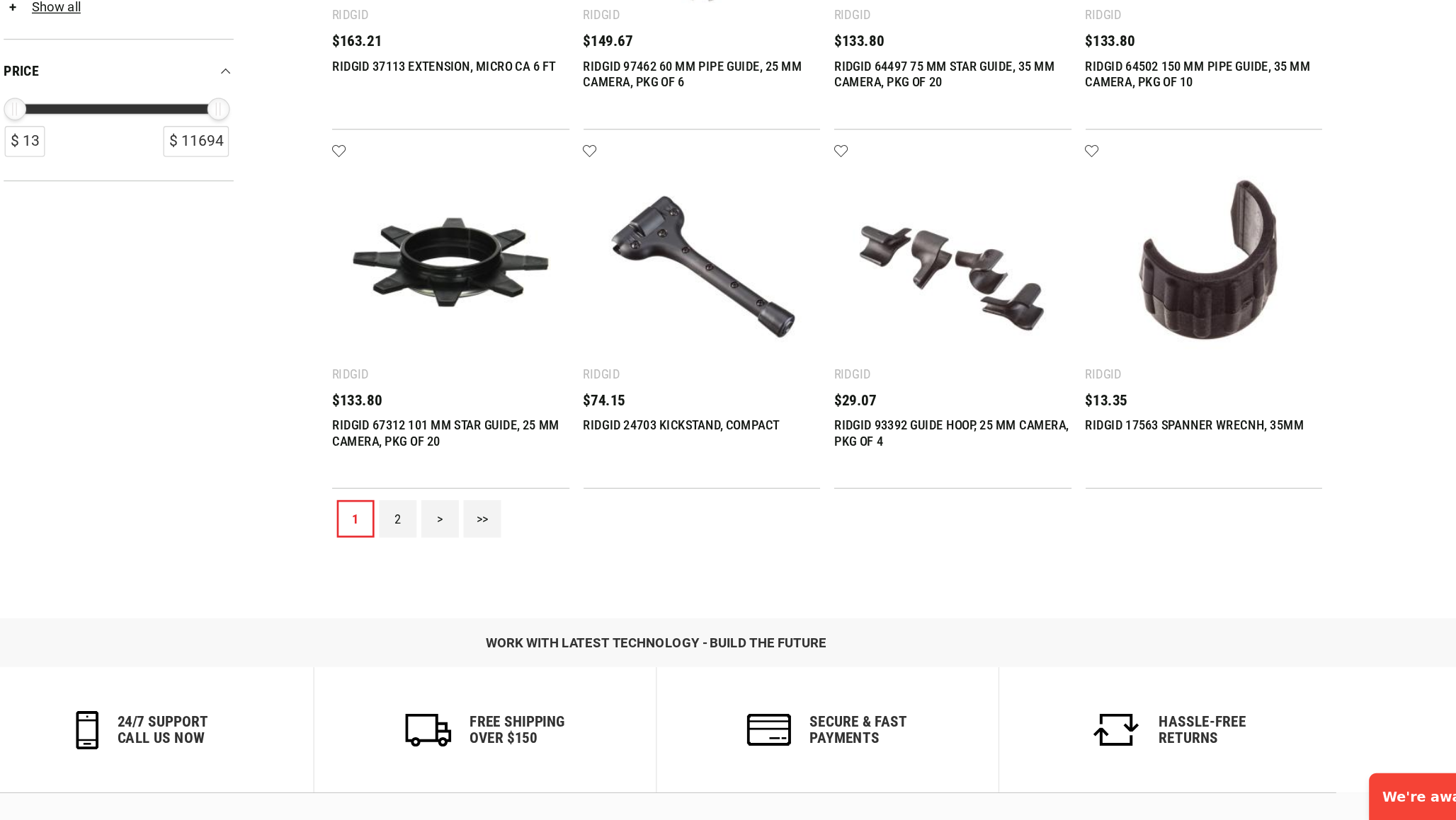
click at [519, 579] on link "2" at bounding box center [533, 593] width 29 height 28
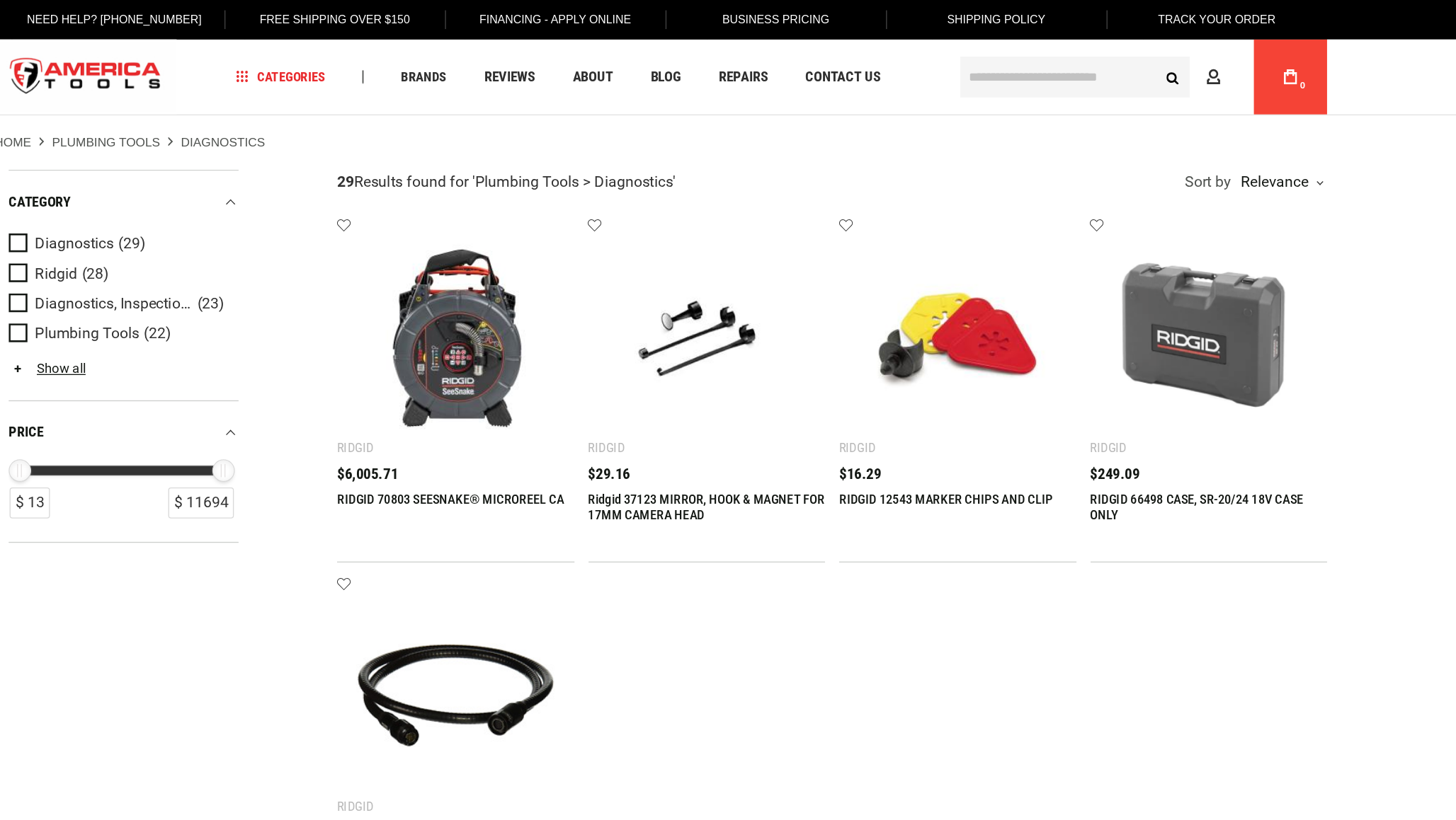
scroll to position [0, 0]
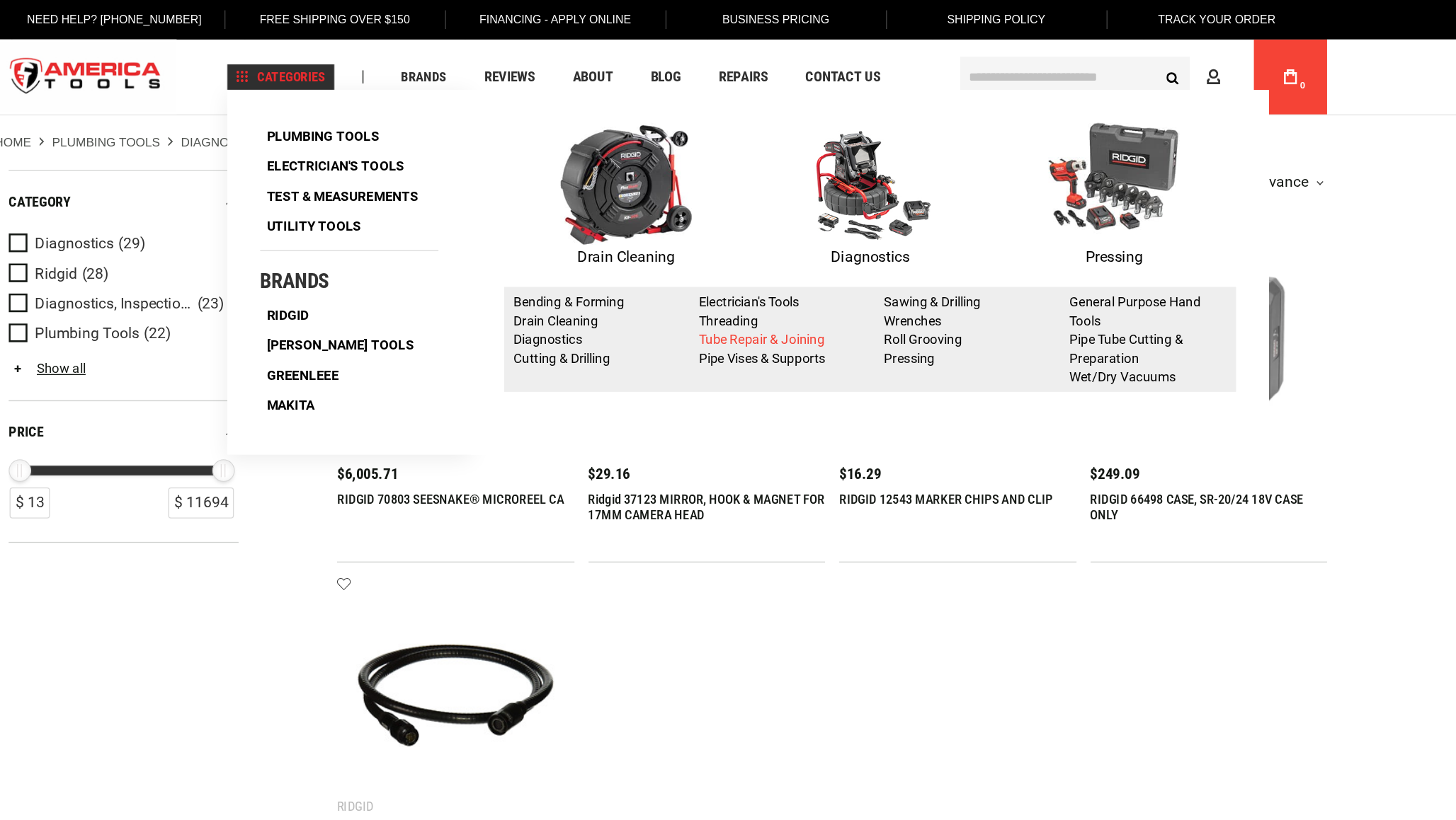
click at [756, 256] on link "Tube Repair & Joining" at bounding box center [803, 256] width 95 height 11
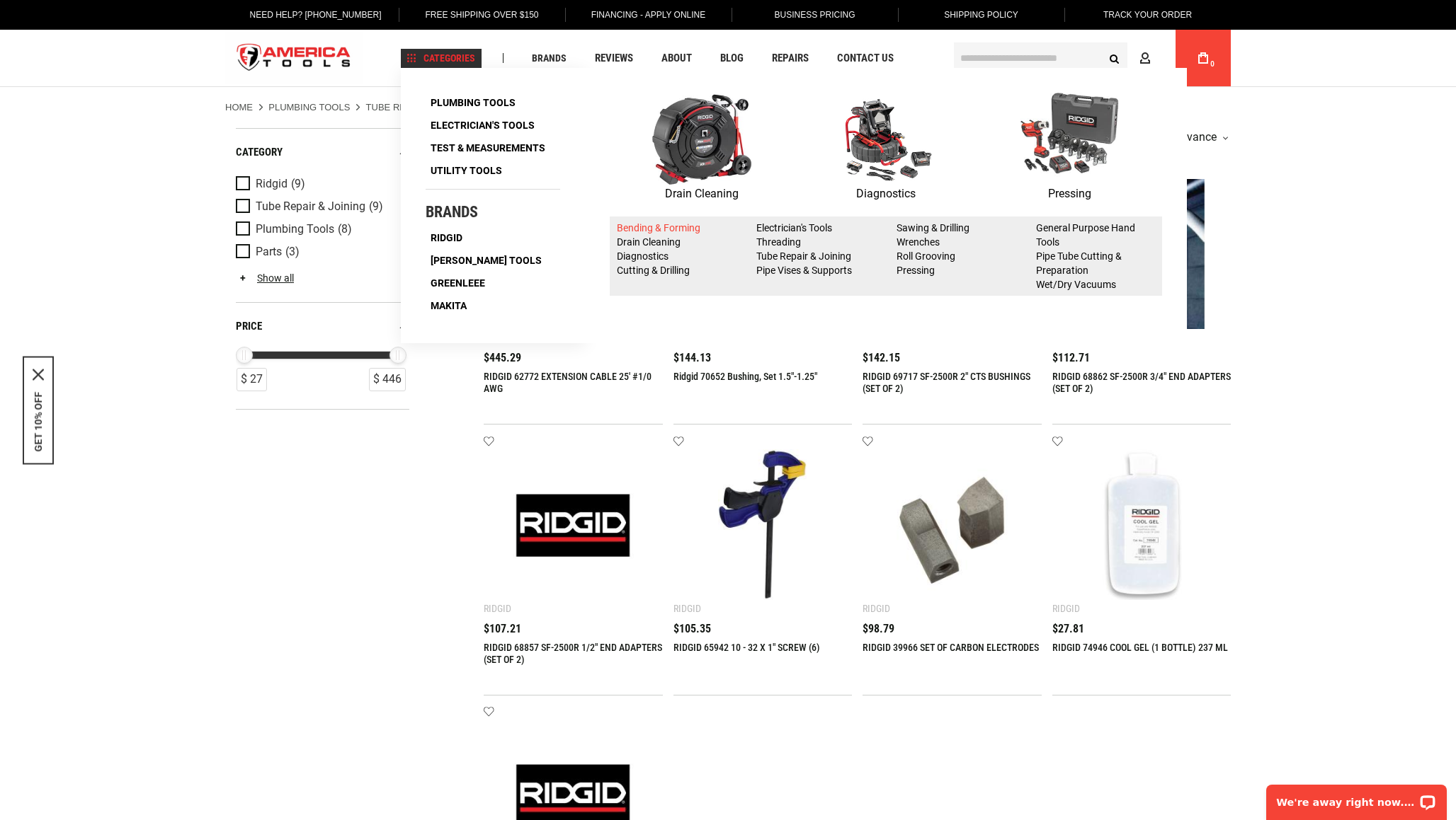
click at [667, 227] on link "Bending & Forming" at bounding box center [658, 228] width 83 height 11
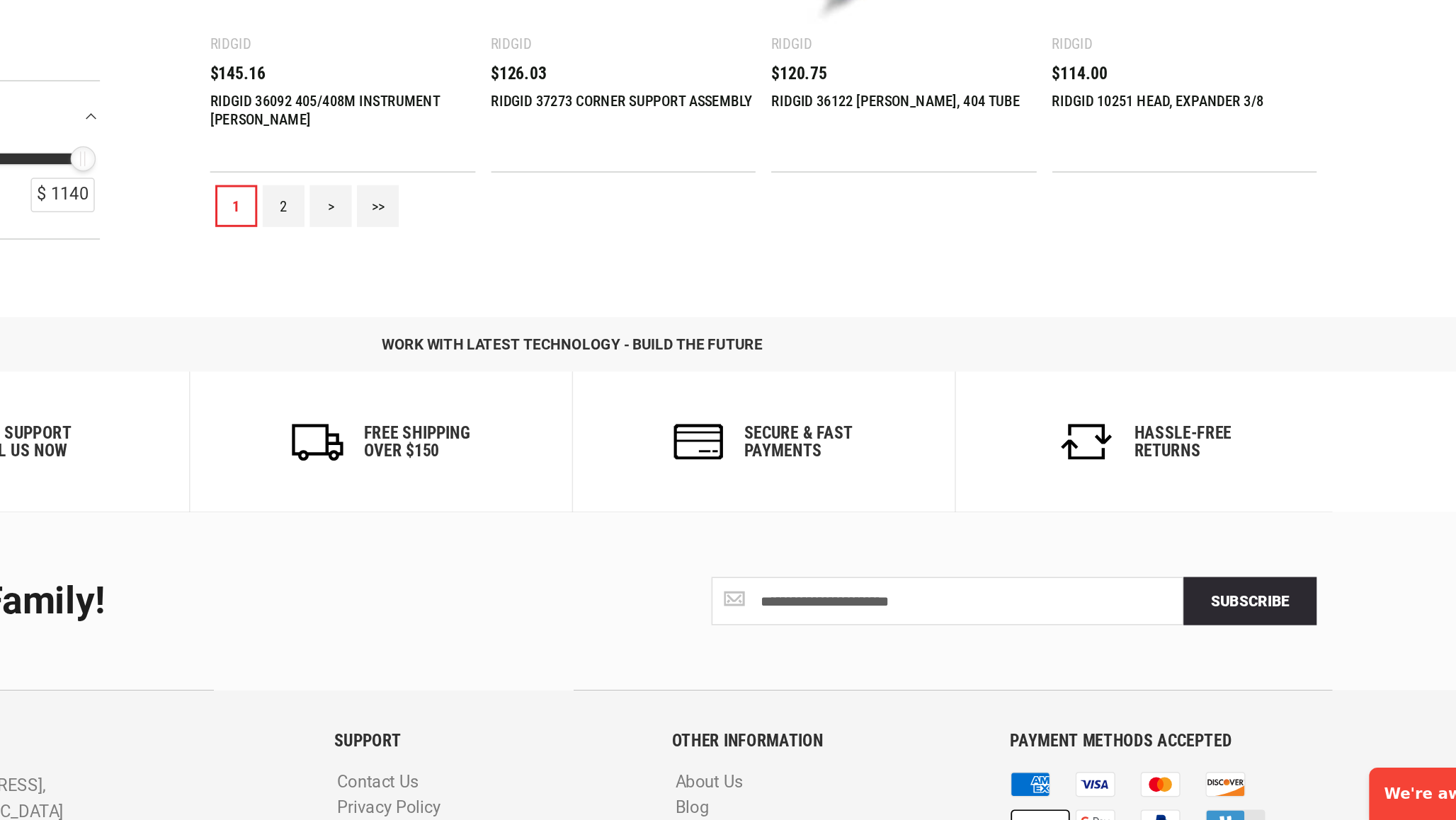
scroll to position [1417, 0]
